Goal: Task Accomplishment & Management: Complete application form

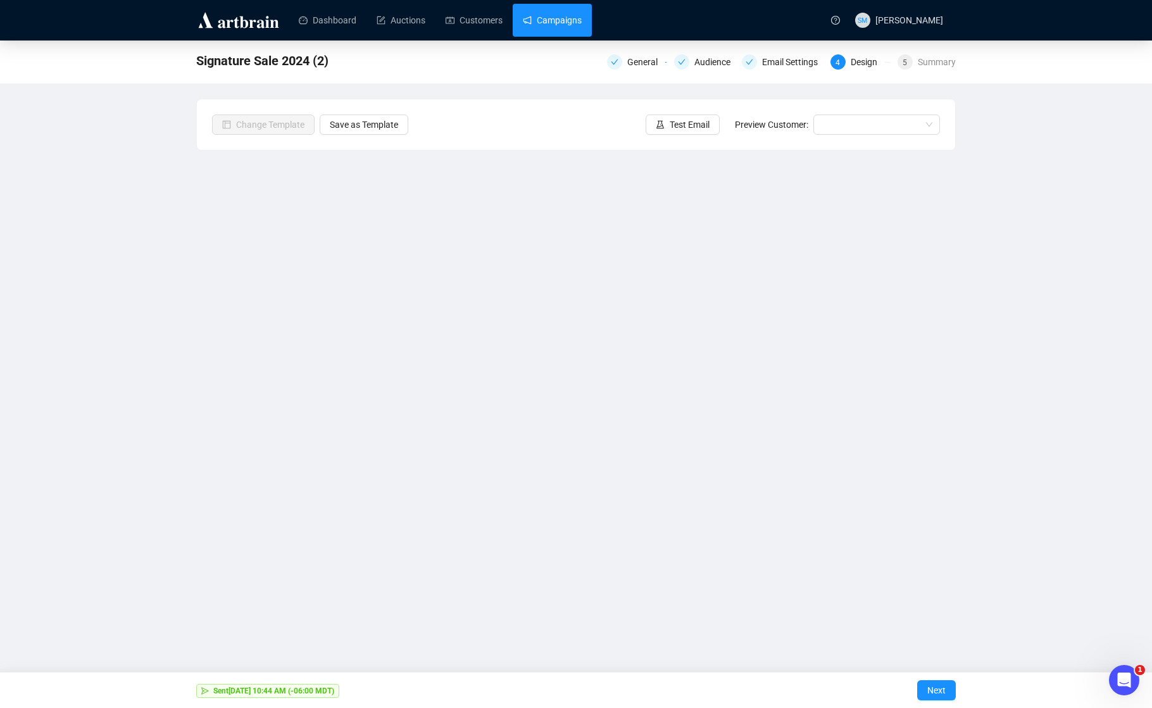
click at [582, 23] on link "Campaigns" at bounding box center [552, 20] width 59 height 33
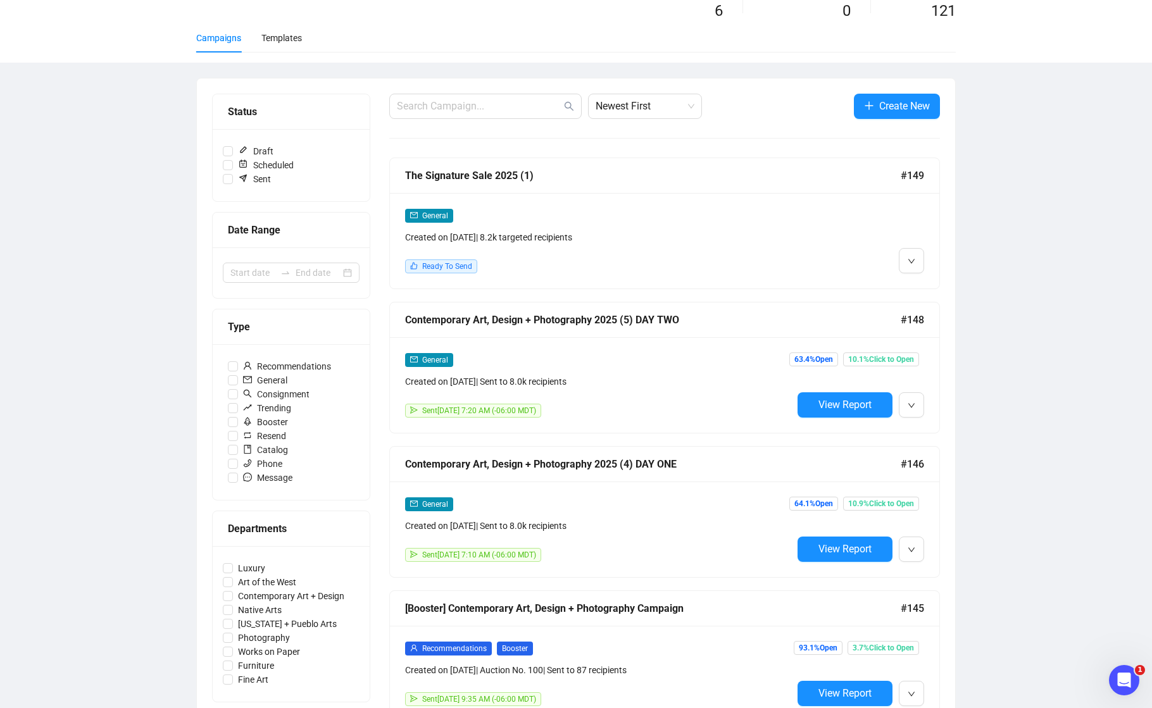
scroll to position [73, 0]
click at [920, 259] on button "button" at bounding box center [911, 259] width 25 height 25
click at [927, 285] on span "Edit" at bounding box center [931, 287] width 15 height 10
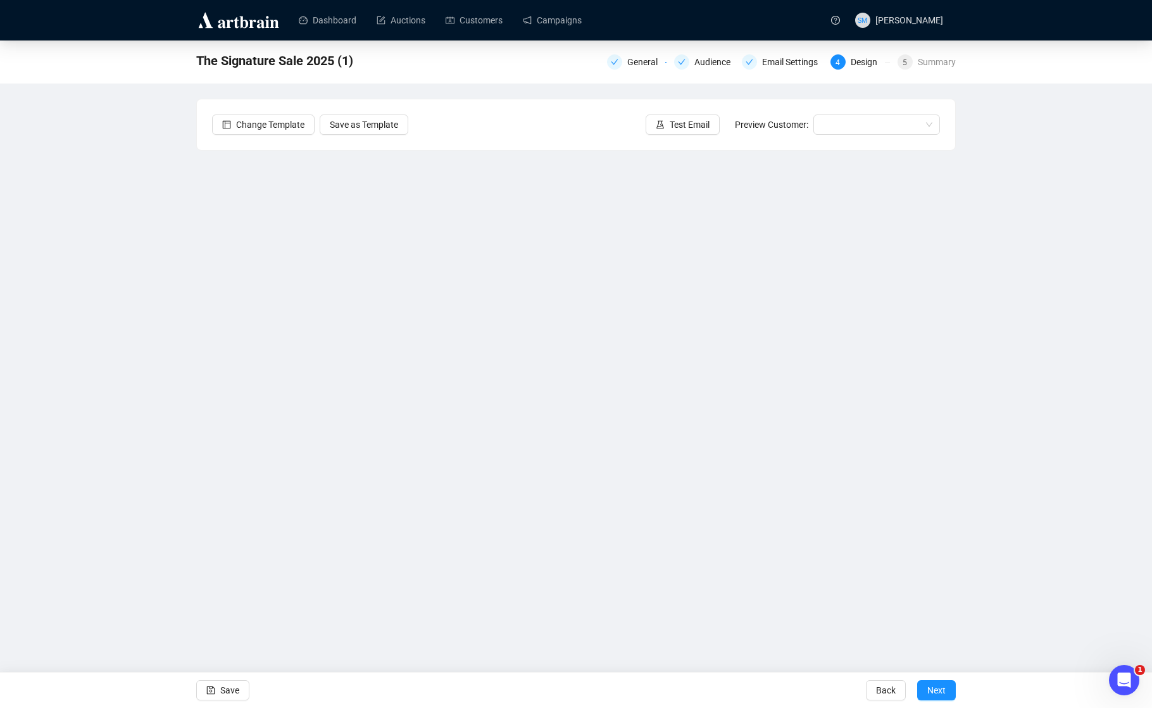
drag, startPoint x: 220, startPoint y: 684, endPoint x: 269, endPoint y: 675, distance: 50.1
click at [220, 684] on button "Save" at bounding box center [222, 690] width 53 height 20
drag, startPoint x: 245, startPoint y: 680, endPoint x: 237, endPoint y: 687, distance: 9.9
click at [245, 680] on button "Save" at bounding box center [222, 690] width 53 height 20
drag, startPoint x: 1041, startPoint y: 408, endPoint x: 923, endPoint y: 664, distance: 281.8
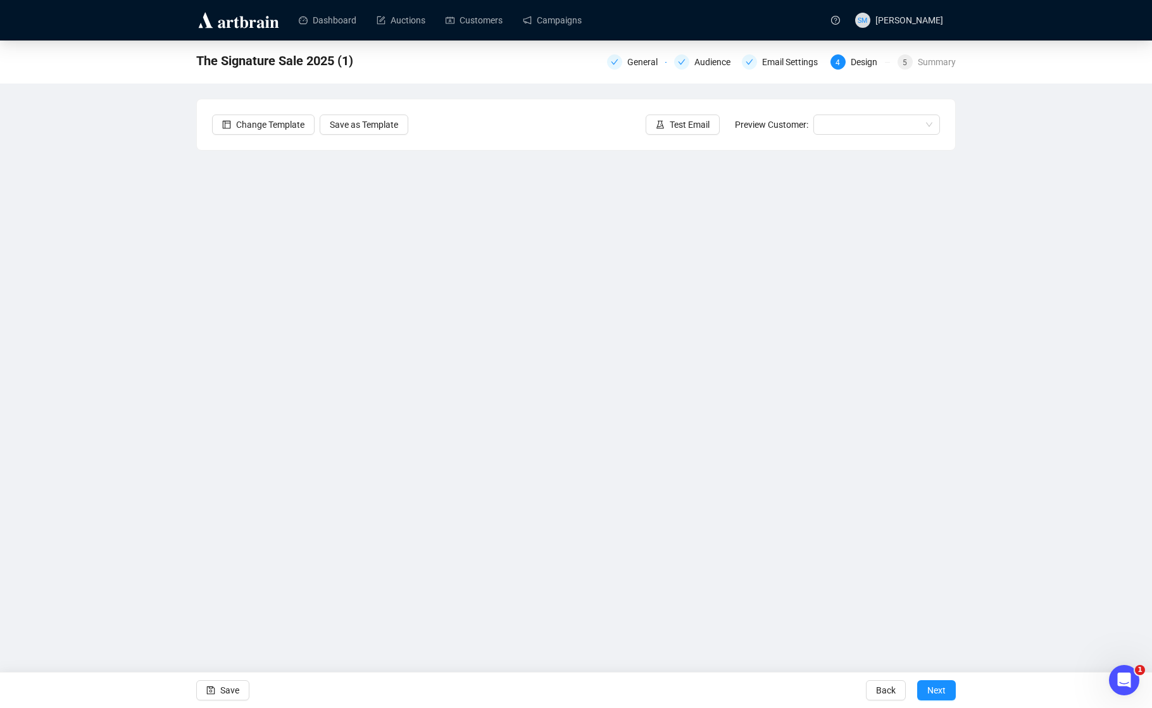
click at [1041, 410] on div "The Signature Sale 2025 (1) General Audience Email Settings 4 Design 5 Summary …" at bounding box center [576, 315] width 1152 height 549
click at [929, 684] on span "Next" at bounding box center [936, 690] width 18 height 35
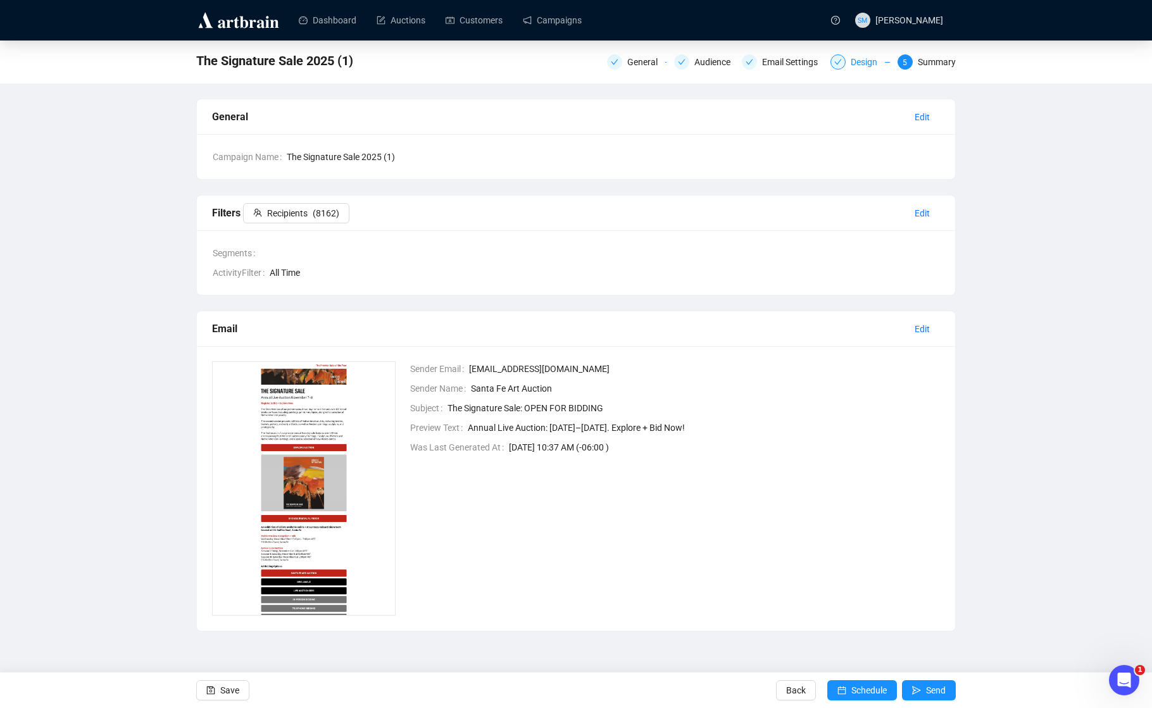
click at [854, 61] on div "Design" at bounding box center [868, 61] width 34 height 15
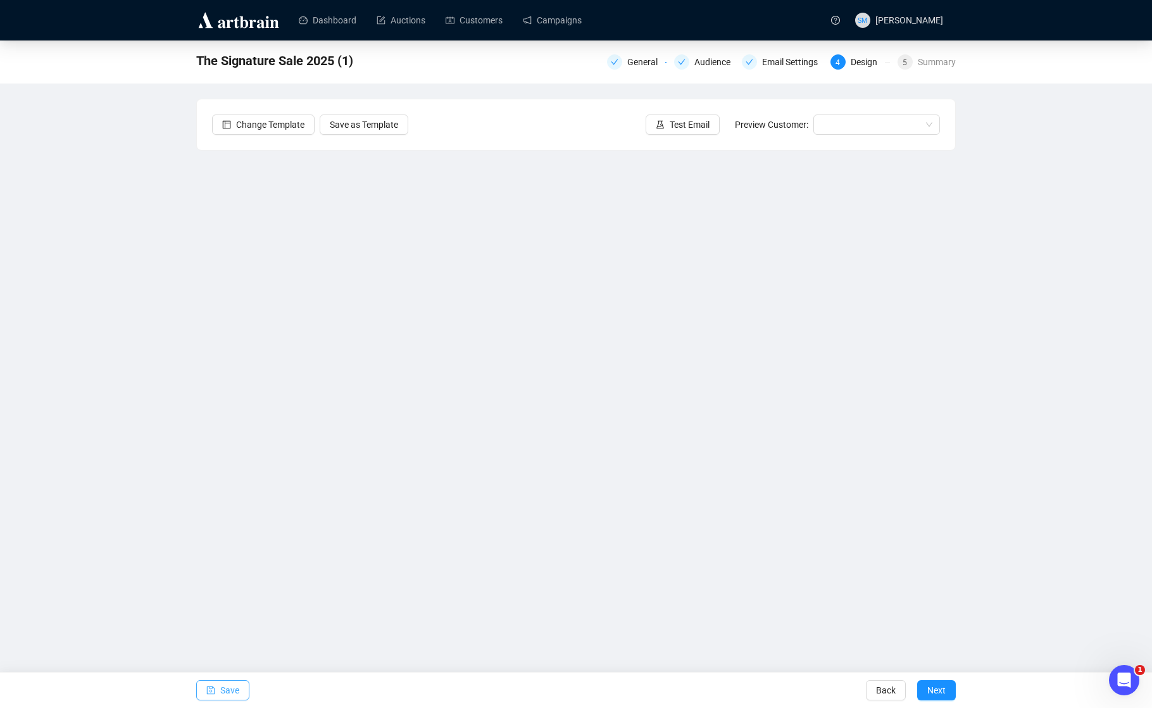
click at [231, 692] on span "Save" at bounding box center [229, 690] width 19 height 35
click at [225, 687] on span "Save" at bounding box center [229, 690] width 19 height 35
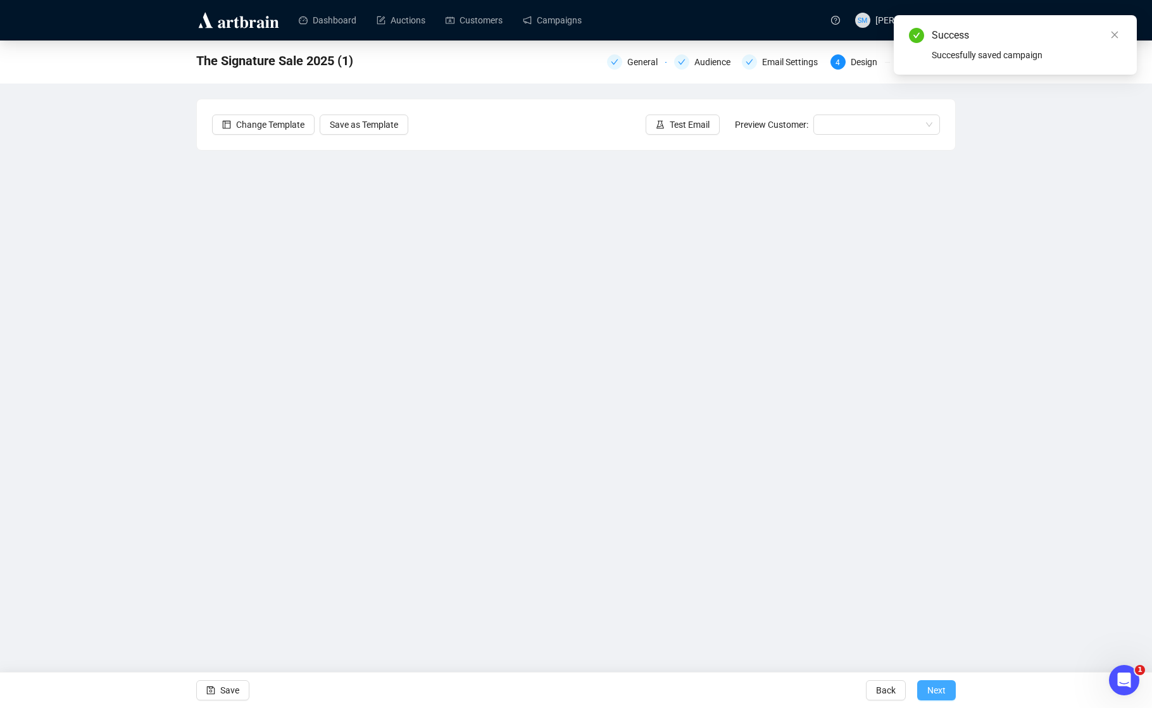
click at [934, 685] on span "Next" at bounding box center [936, 690] width 18 height 35
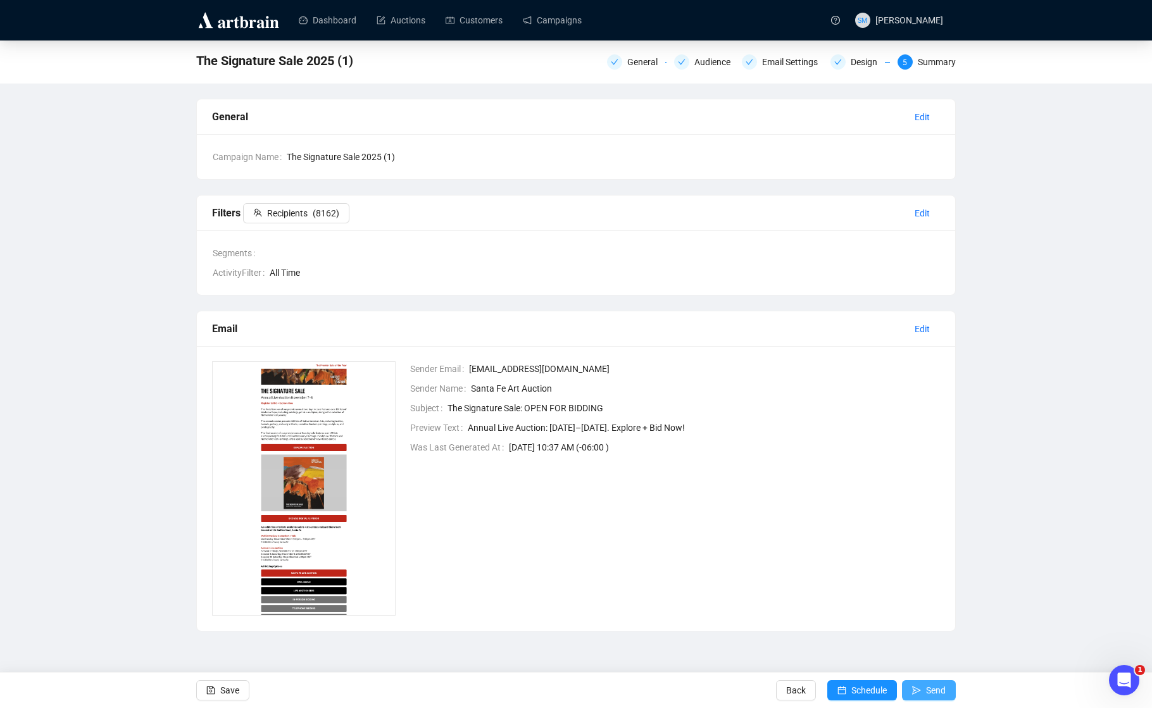
click at [936, 690] on span "Send" at bounding box center [936, 690] width 20 height 35
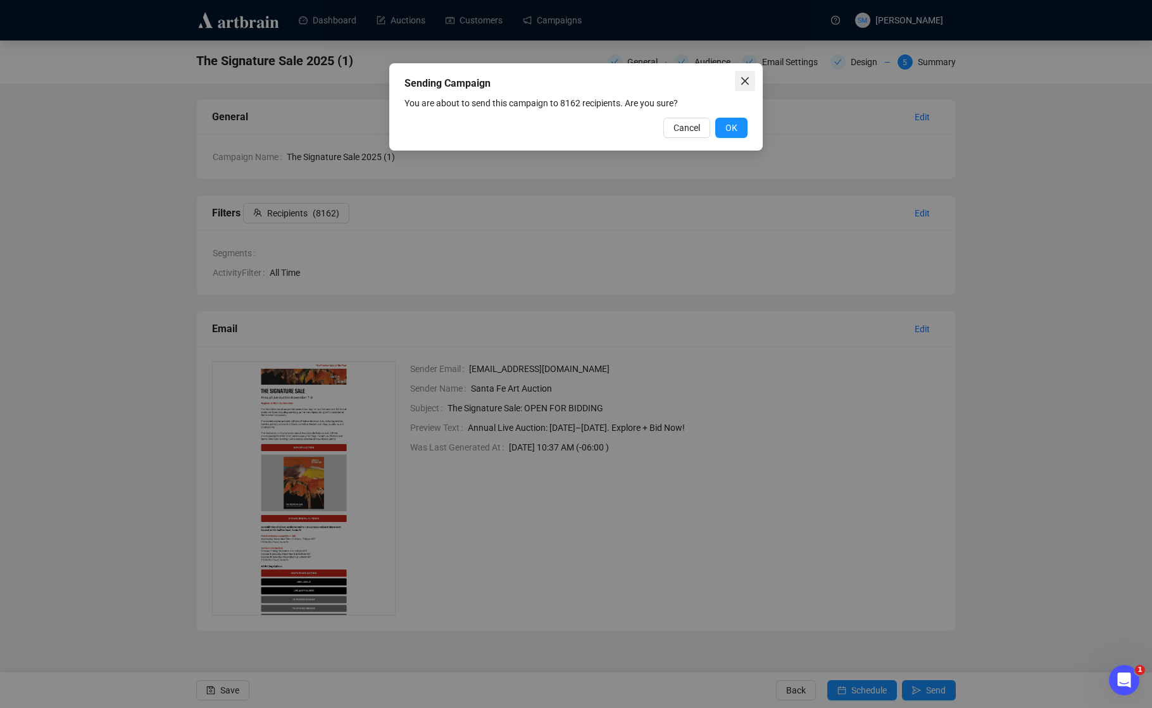
click at [747, 80] on icon "close" at bounding box center [745, 81] width 10 height 10
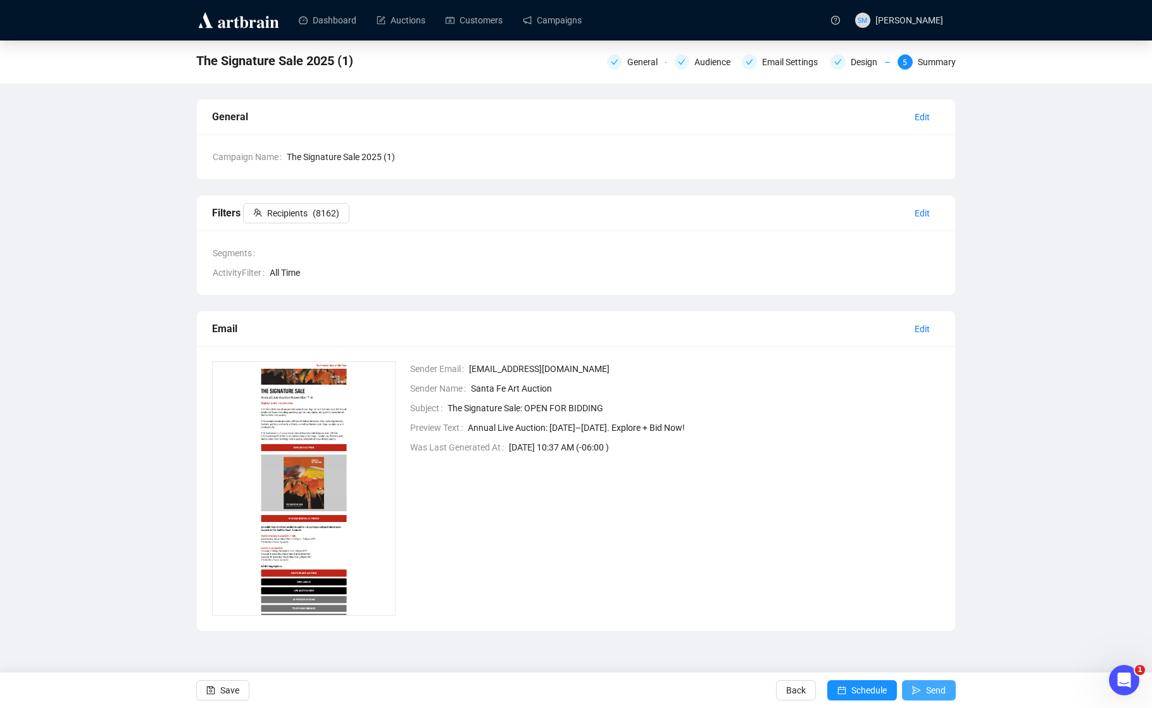
click at [927, 690] on span "Send" at bounding box center [936, 690] width 20 height 35
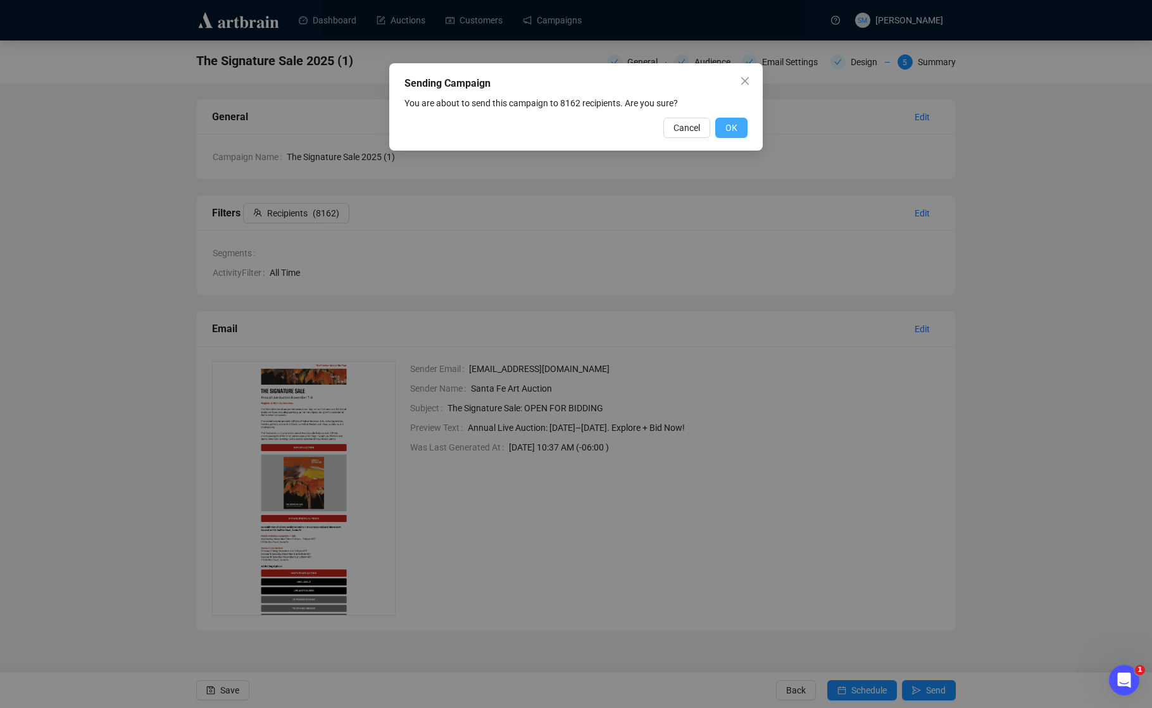
click at [729, 123] on span "OK" at bounding box center [731, 128] width 12 height 14
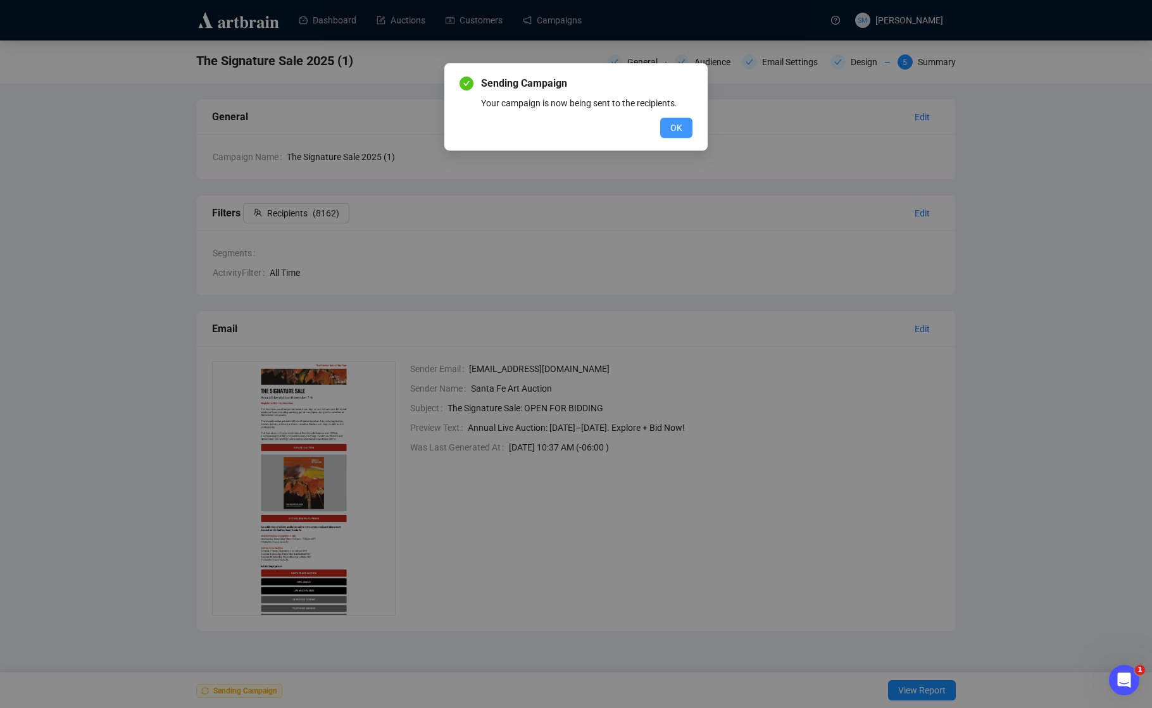
click at [673, 128] on span "OK" at bounding box center [676, 128] width 12 height 14
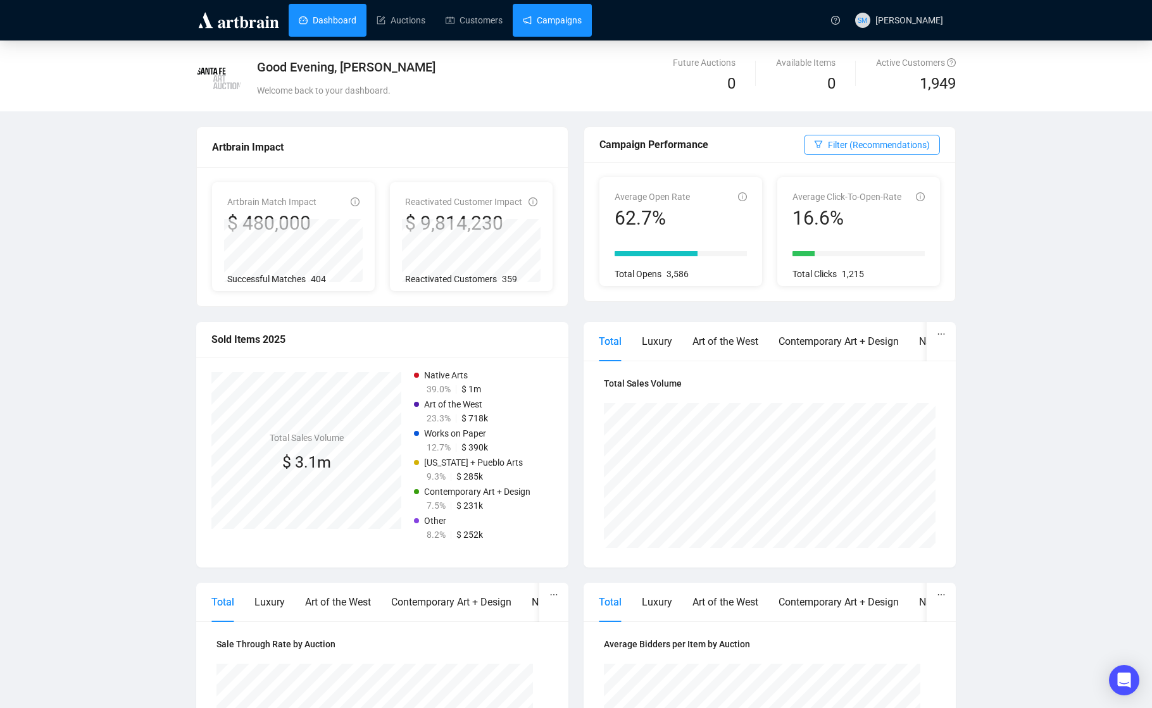
click at [537, 25] on link "Campaigns" at bounding box center [552, 20] width 59 height 33
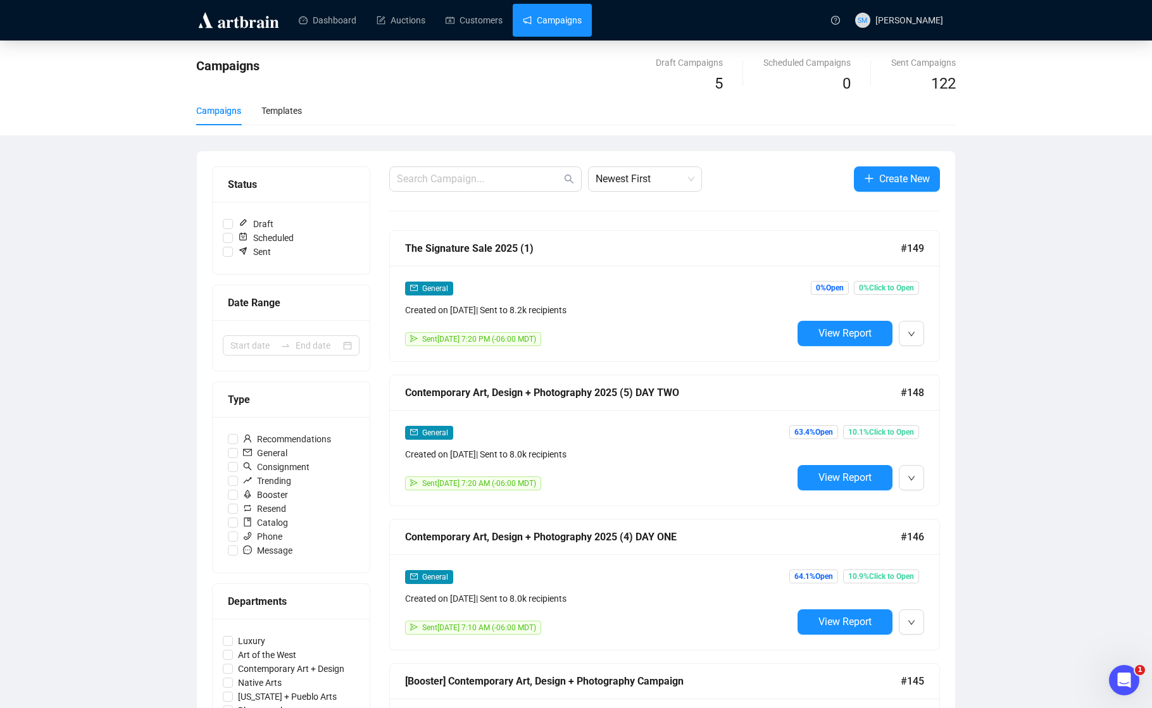
drag, startPoint x: 1050, startPoint y: 325, endPoint x: 1011, endPoint y: 391, distance: 76.6
drag, startPoint x: 1011, startPoint y: 391, endPoint x: 870, endPoint y: 82, distance: 339.3
